Goal: Task Accomplishment & Management: Use online tool/utility

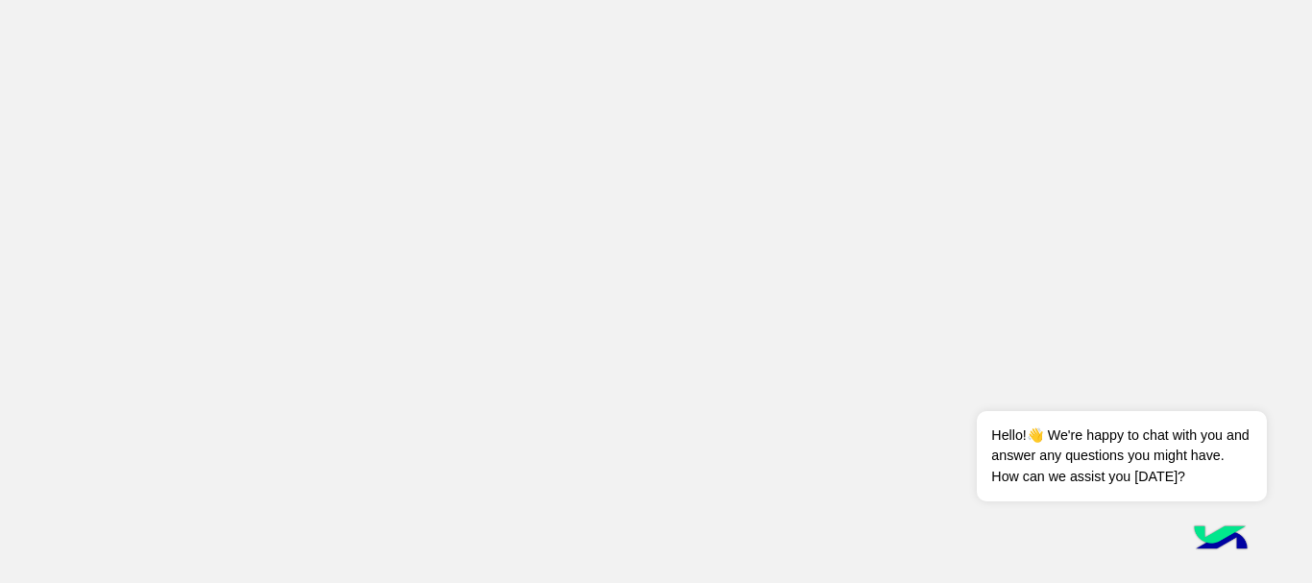
click at [1307, 197] on app-root at bounding box center [656, 291] width 1312 height 583
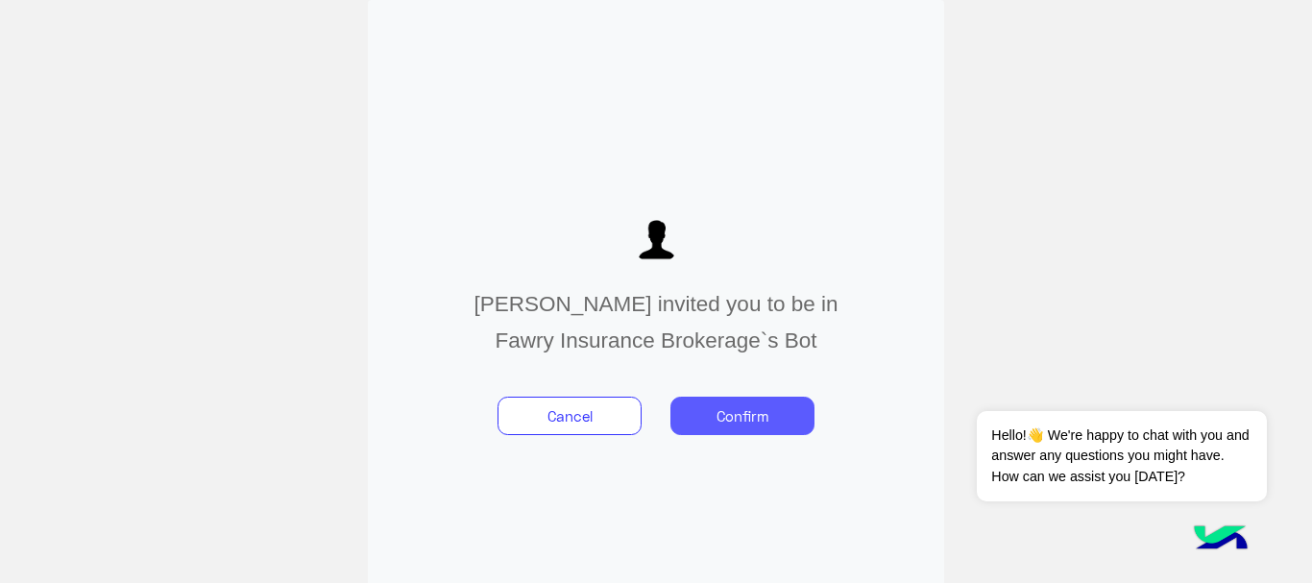
click at [729, 423] on button "Confirm" at bounding box center [742, 416] width 144 height 38
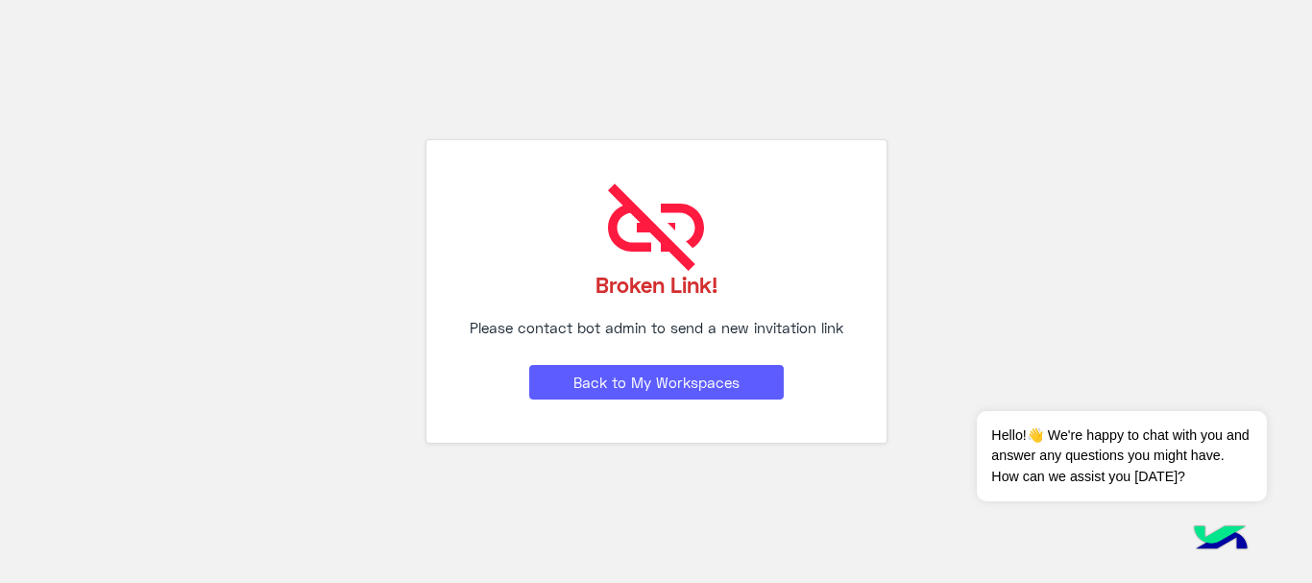
click at [642, 381] on button "Back to My Workspaces" at bounding box center [656, 382] width 254 height 35
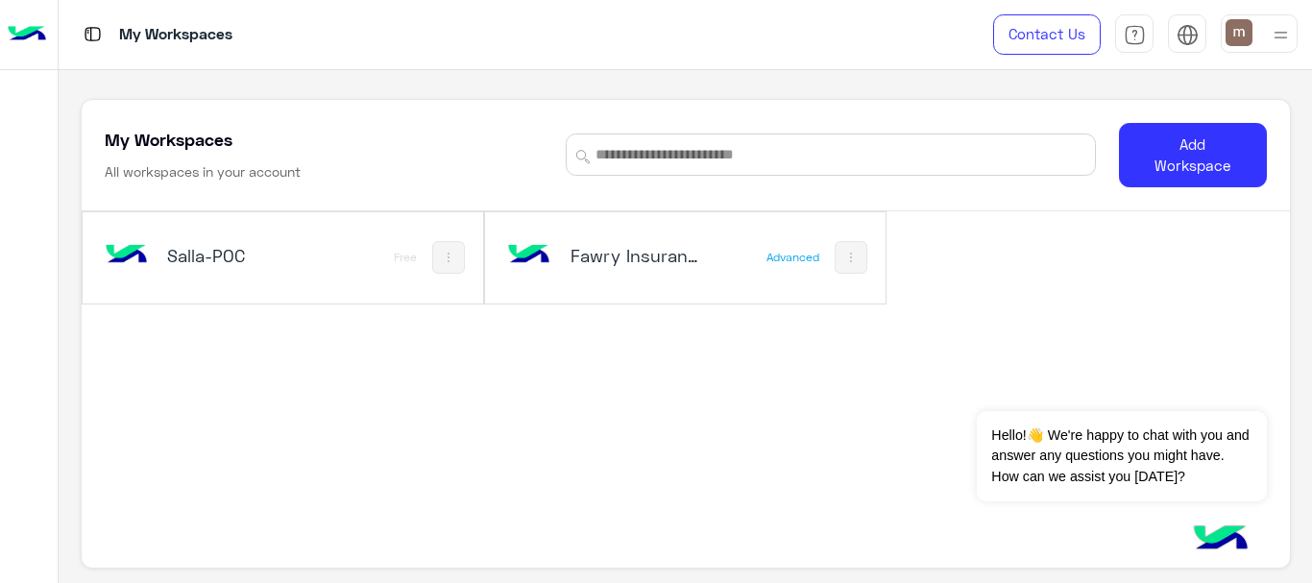
click at [625, 286] on div "Fawry Insurance Brokerage`s Advanced" at bounding box center [685, 257] width 400 height 91
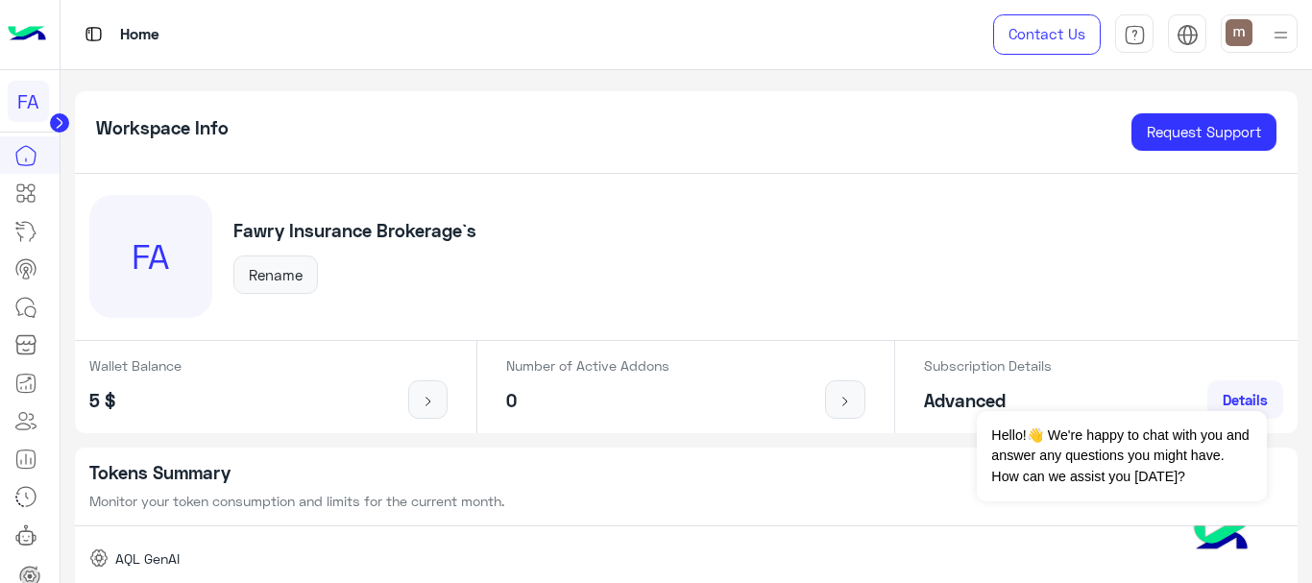
click at [628, 286] on div "FA Fawry Insurance Brokerage`s Rename" at bounding box center [686, 257] width 1223 height 167
click at [48, 127] on div "FA" at bounding box center [30, 101] width 60 height 62
click at [53, 127] on circle at bounding box center [59, 122] width 19 height 19
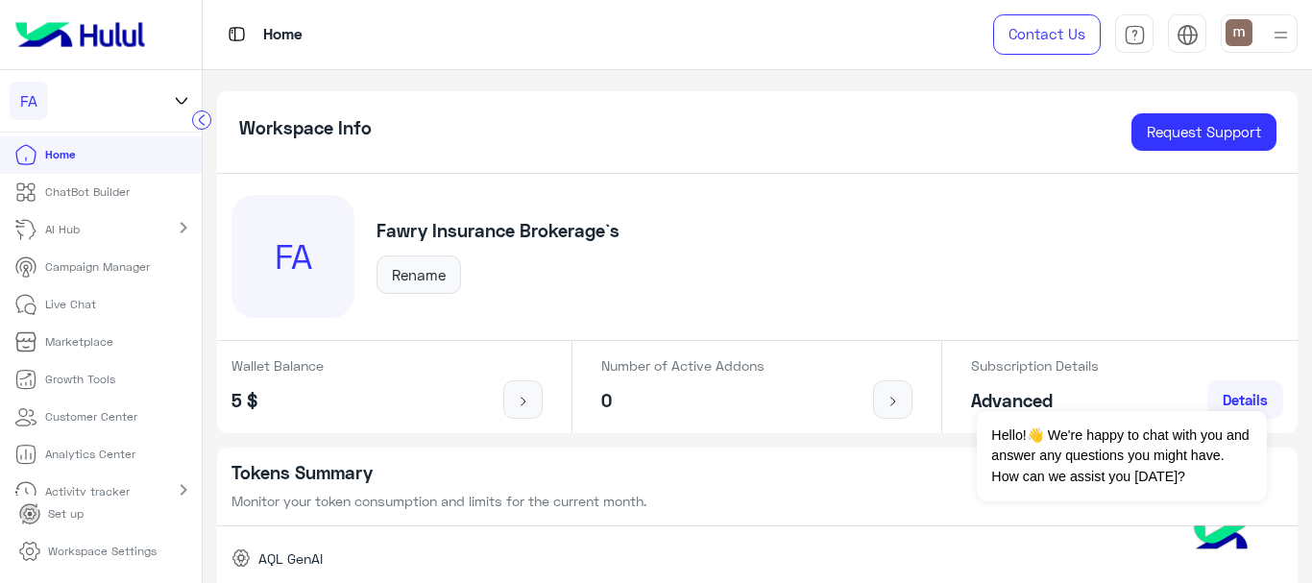
click at [48, 190] on p "ChatBot Builder" at bounding box center [87, 191] width 85 height 17
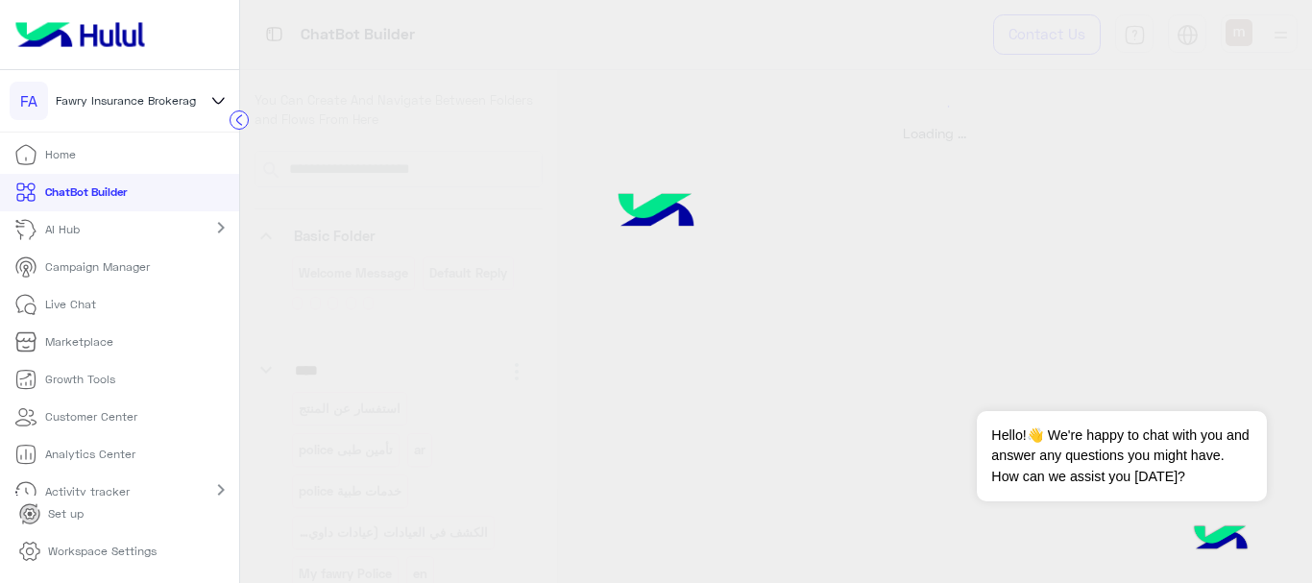
select select "****"
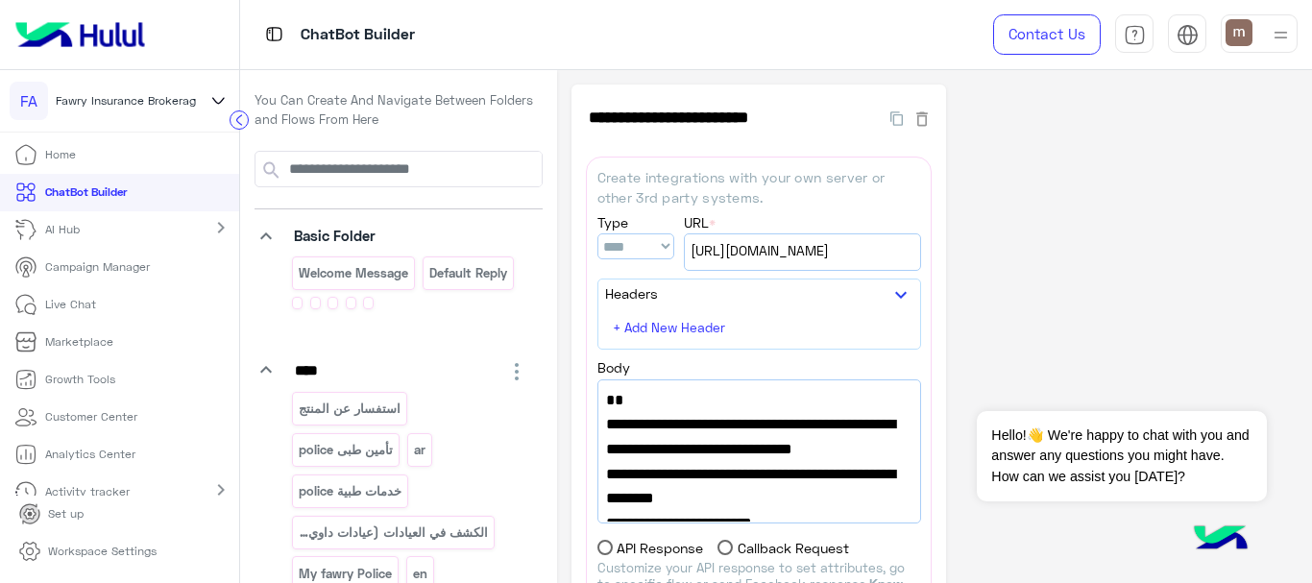
click at [1038, 172] on div "**********" at bounding box center [934, 495] width 726 height 820
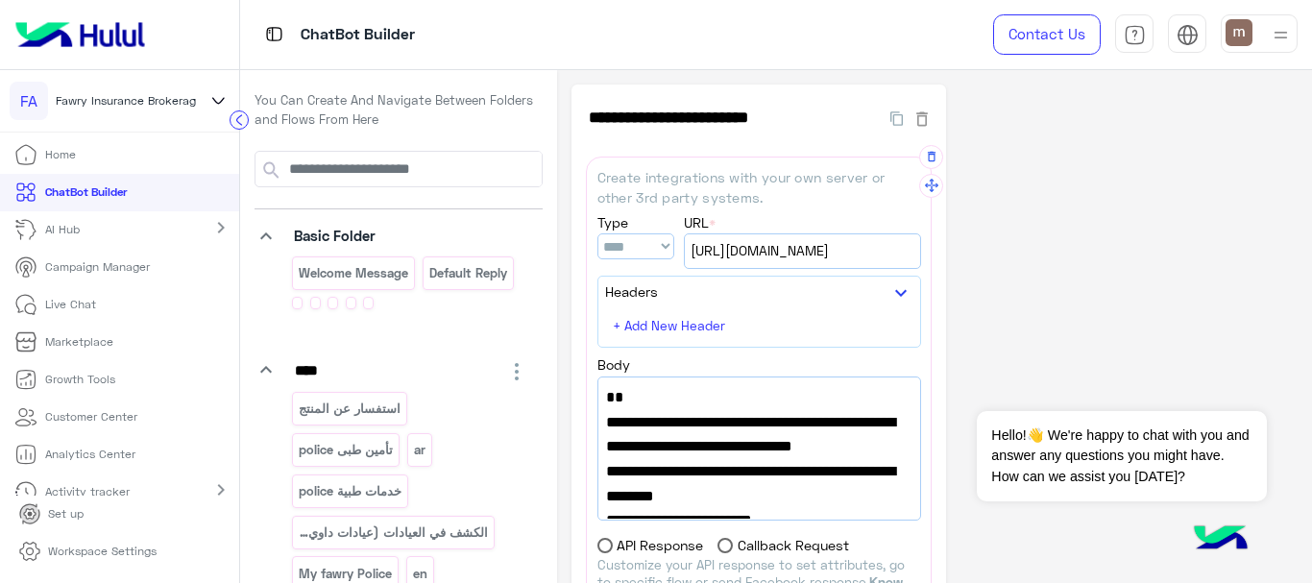
drag, startPoint x: 918, startPoint y: 409, endPoint x: 919, endPoint y: 431, distance: 22.1
click at [919, 431] on div "{ "url" : "[URL][DOMAIN_NAME]", "sheet_id":"1Fxd3i75GHqAT2afSZI07XN-pmGs63Js3ax…" at bounding box center [759, 448] width 322 height 142
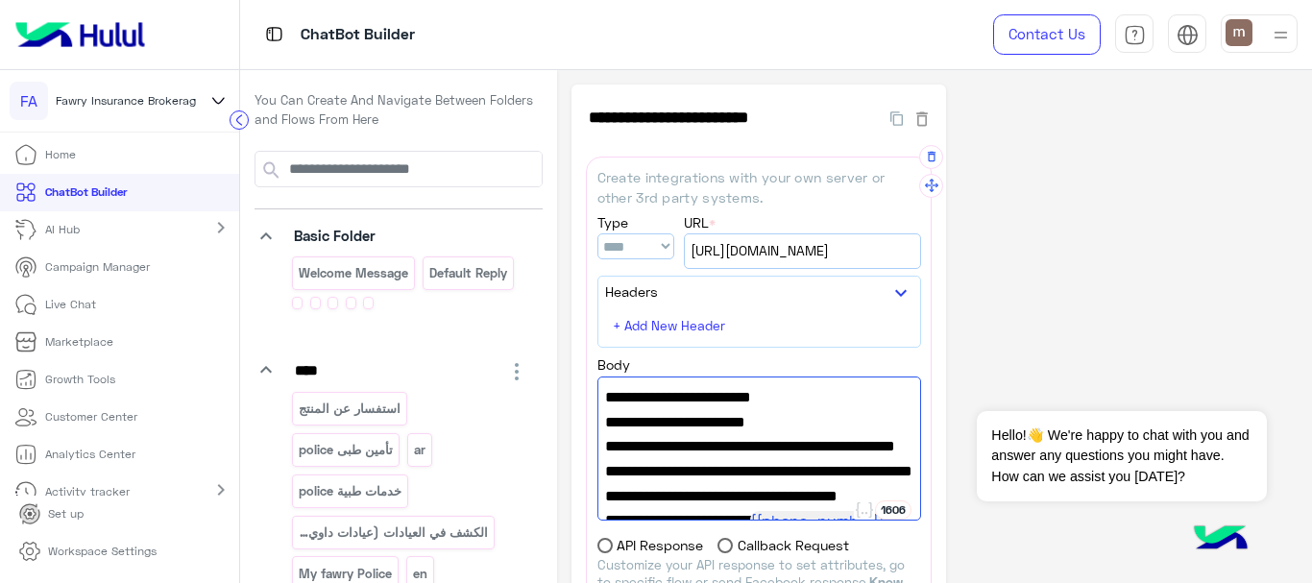
scroll to position [131, 0]
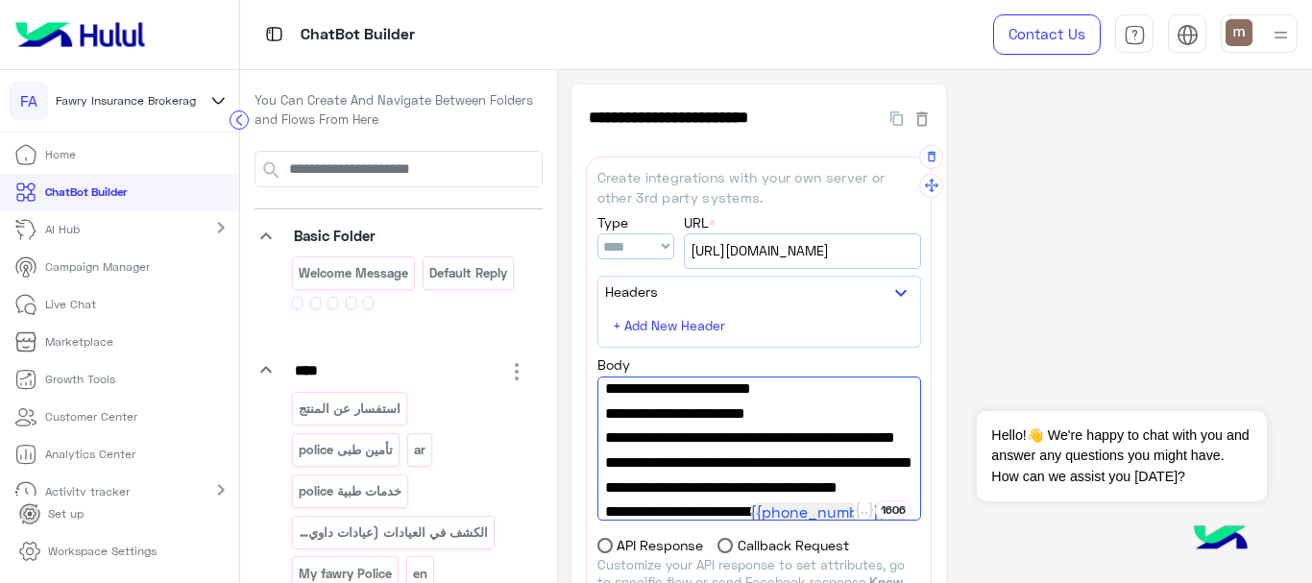
click at [714, 450] on span ""failure_flow_name" : "GetPolicyUrl API fail"," at bounding box center [759, 425] width 308 height 49
click at [906, 449] on span ""failure_flow_name" : "GetPolicyUrl API fail"," at bounding box center [759, 425] width 308 height 49
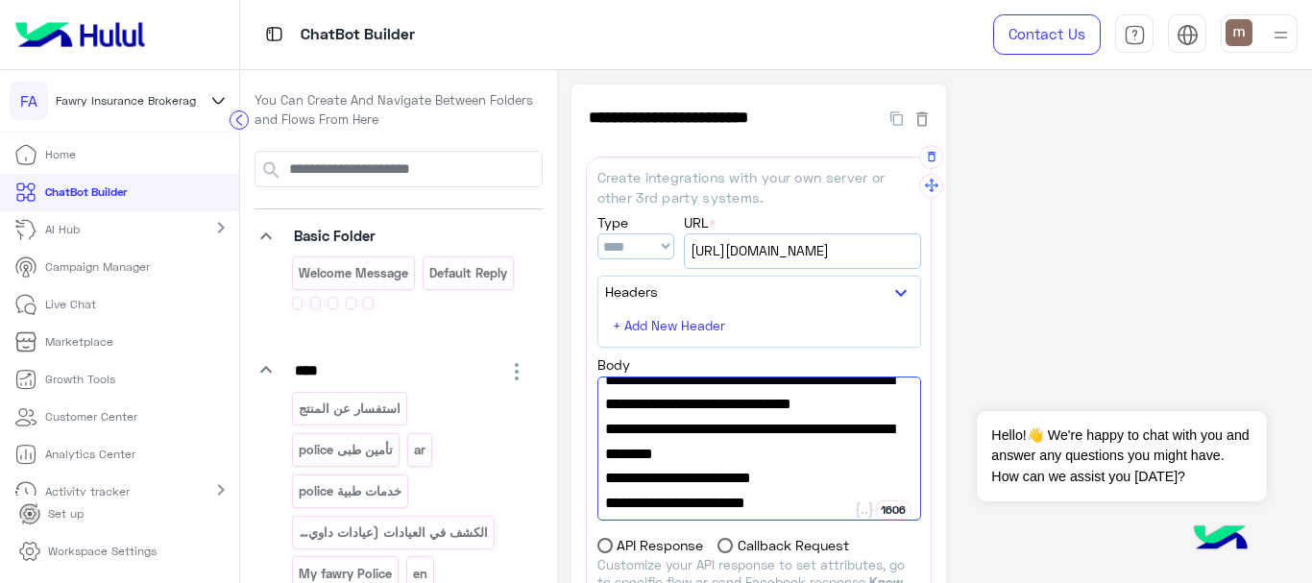
scroll to position [0, 0]
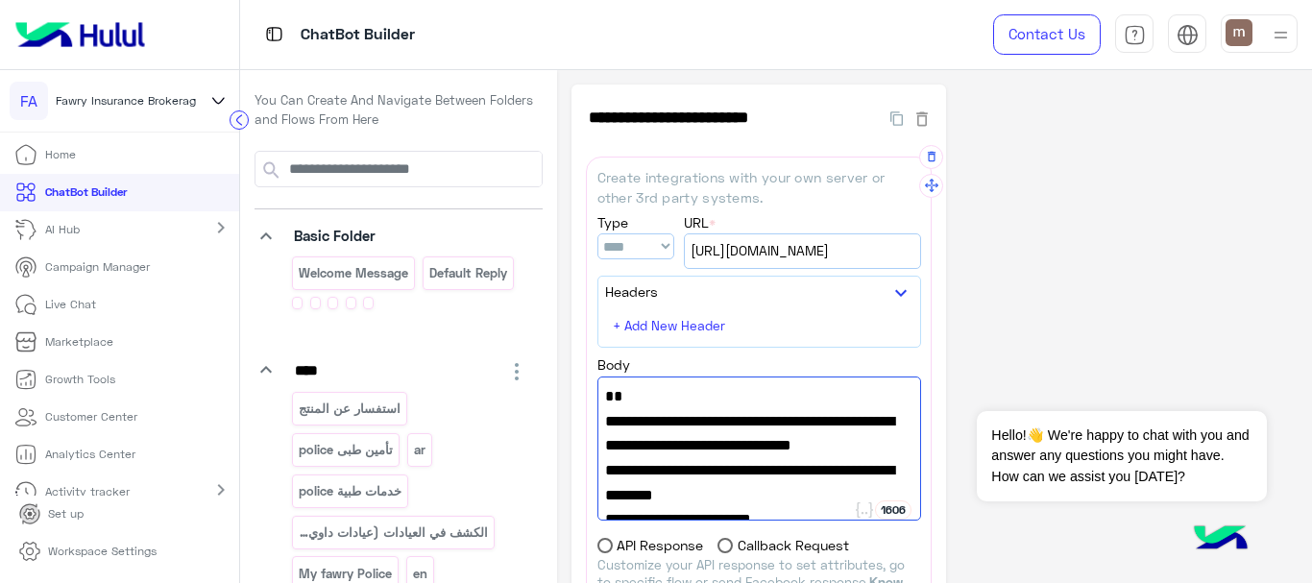
click at [755, 482] on span ""sheet_id":"1Fxd3i75GHqAT2afSZI07XN-pmGs63Js3axOywiCgIU0"," at bounding box center [759, 457] width 308 height 49
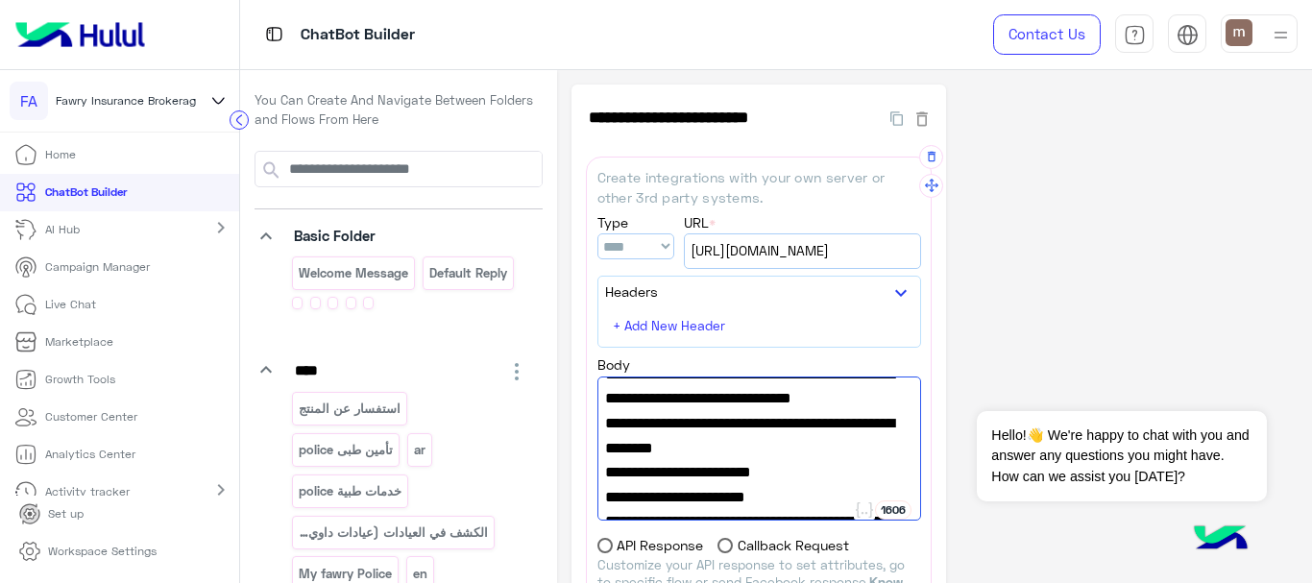
scroll to position [51, 0]
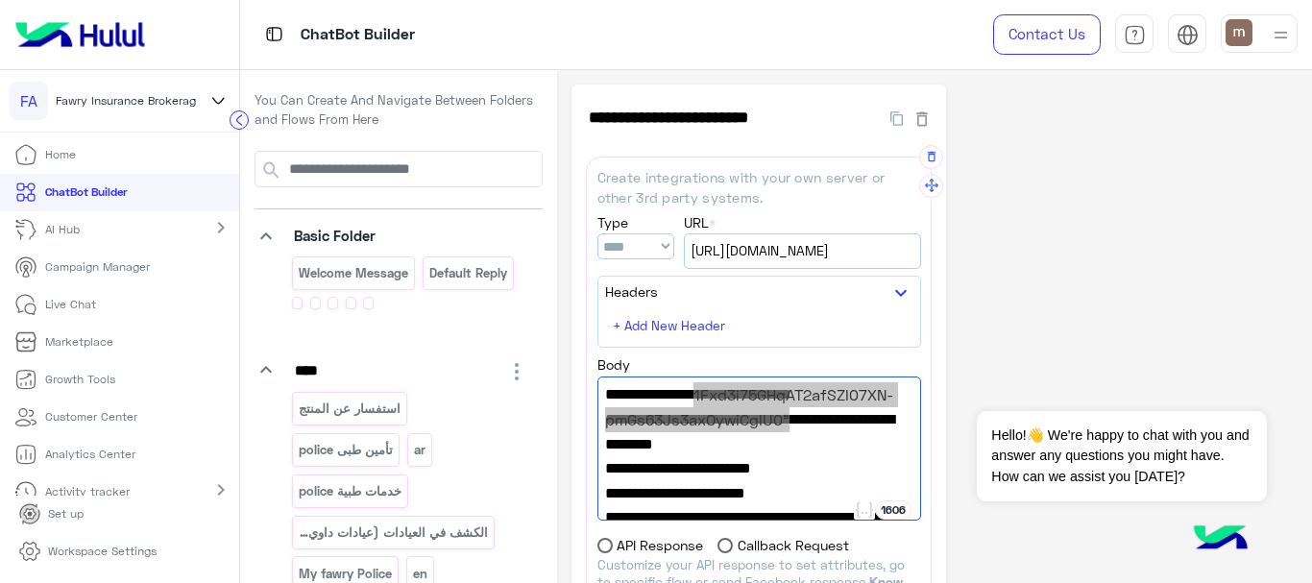
drag, startPoint x: 786, startPoint y: 471, endPoint x: 692, endPoint y: 438, distance: 98.7
click at [692, 431] on span ""sheet_id":"1Fxd3i75GHqAT2afSZI07XN-pmGs63Js3axOywiCgIU0"," at bounding box center [759, 406] width 308 height 49
